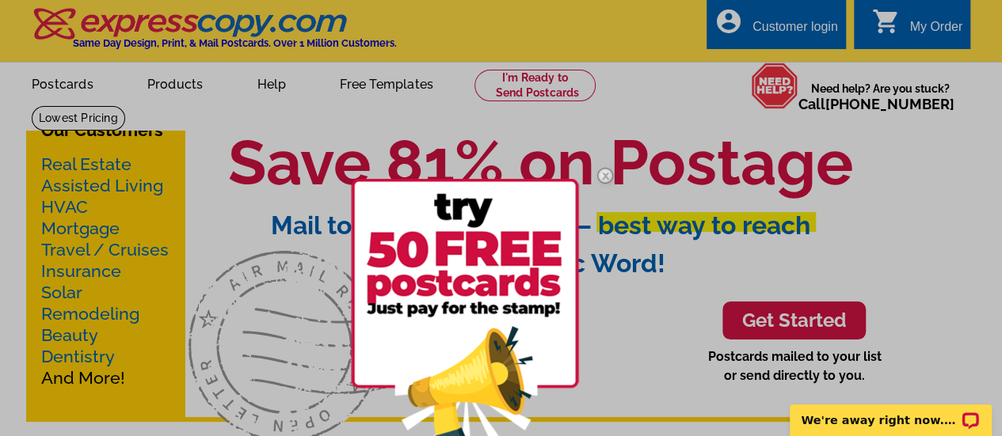
drag, startPoint x: 0, startPoint y: 0, endPoint x: 569, endPoint y: 108, distance: 578.8
click at [569, 108] on div at bounding box center [501, 218] width 1002 height 436
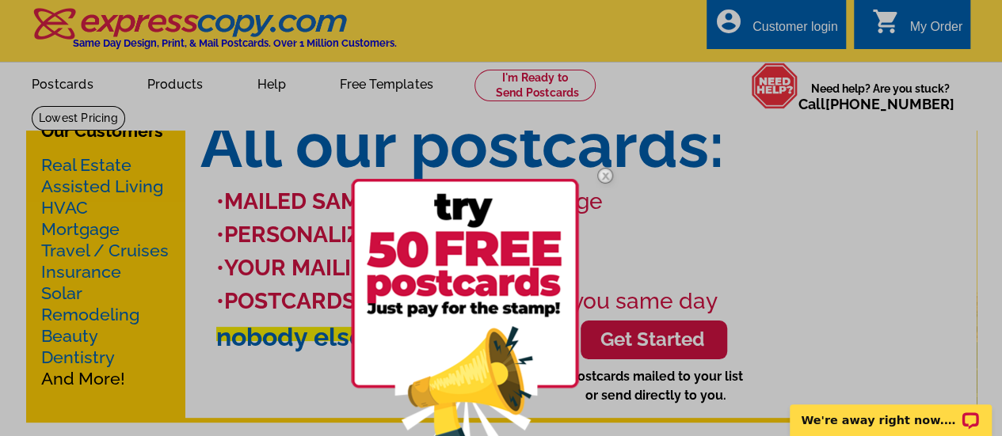
click at [789, 227] on div at bounding box center [501, 218] width 1002 height 436
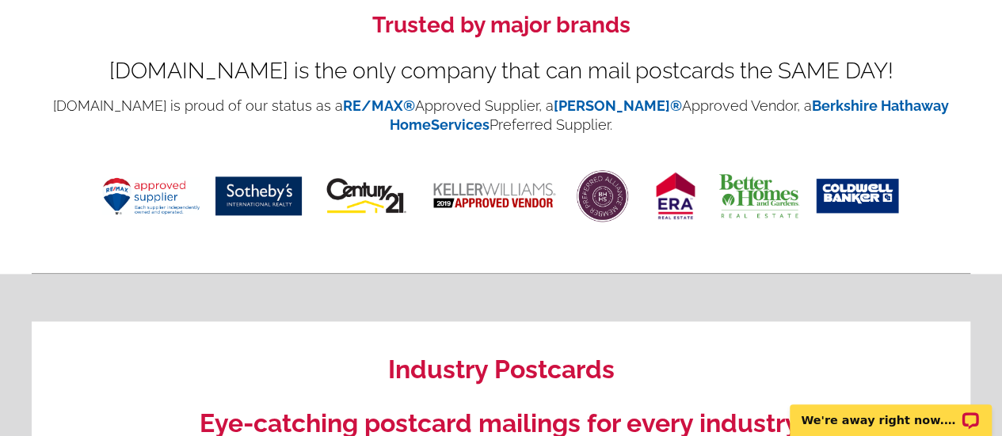
scroll to position [896, 0]
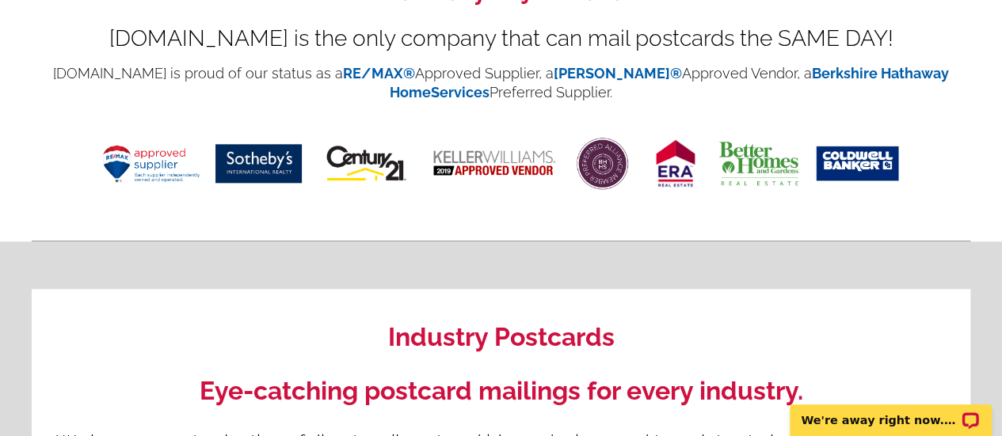
click at [164, 173] on img at bounding box center [150, 163] width 97 height 37
click at [394, 69] on link "RE/MAX®" at bounding box center [379, 73] width 72 height 17
